Goal: Navigation & Orientation: Find specific page/section

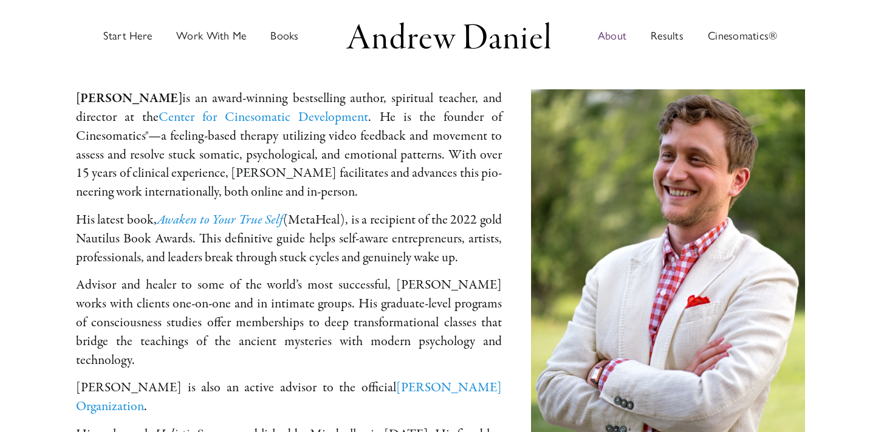
click at [614, 38] on span "About" at bounding box center [612, 35] width 29 height 11
click at [657, 38] on span "Results" at bounding box center [667, 35] width 33 height 11
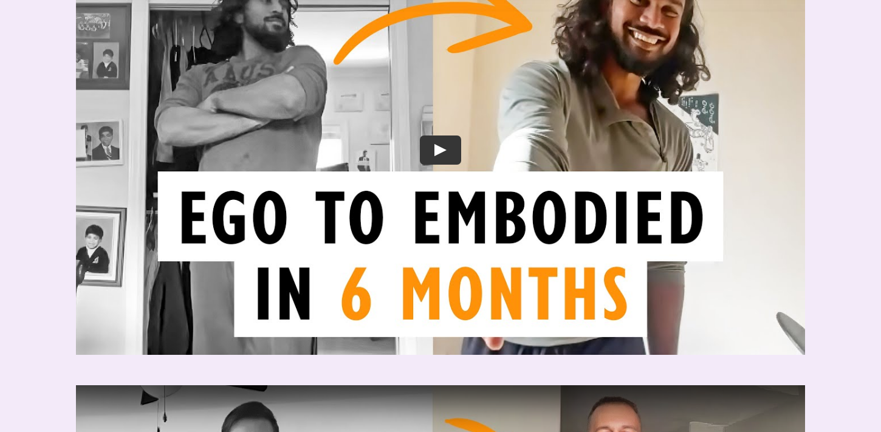
scroll to position [1603, 0]
